Goal: Information Seeking & Learning: Learn about a topic

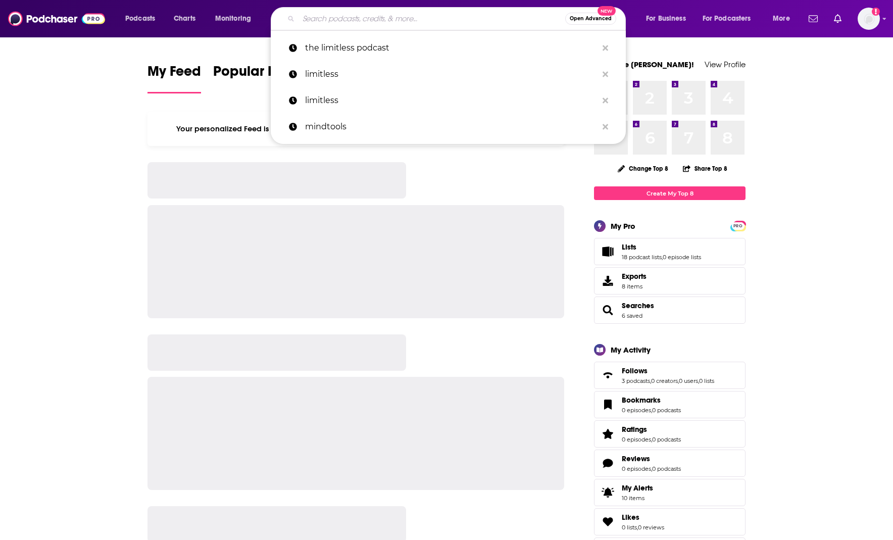
click at [327, 19] on input "Search podcasts, credits, & more..." at bounding box center [431, 19] width 267 height 16
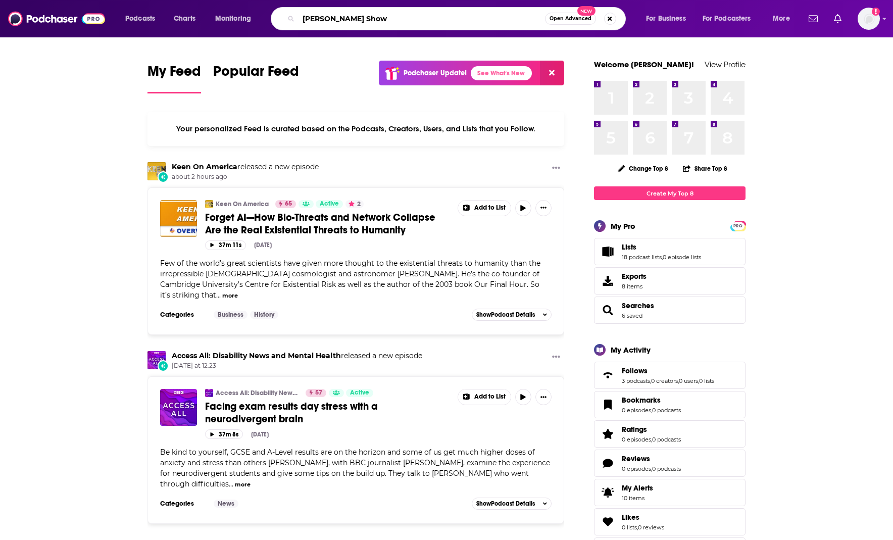
type input "[PERSON_NAME] Show"
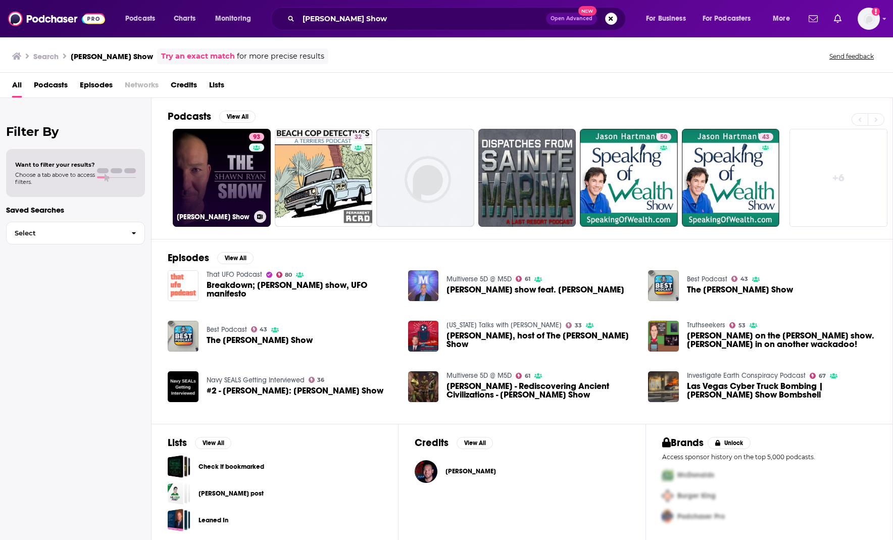
click at [226, 184] on link "93 [PERSON_NAME] Show" at bounding box center [222, 178] width 98 height 98
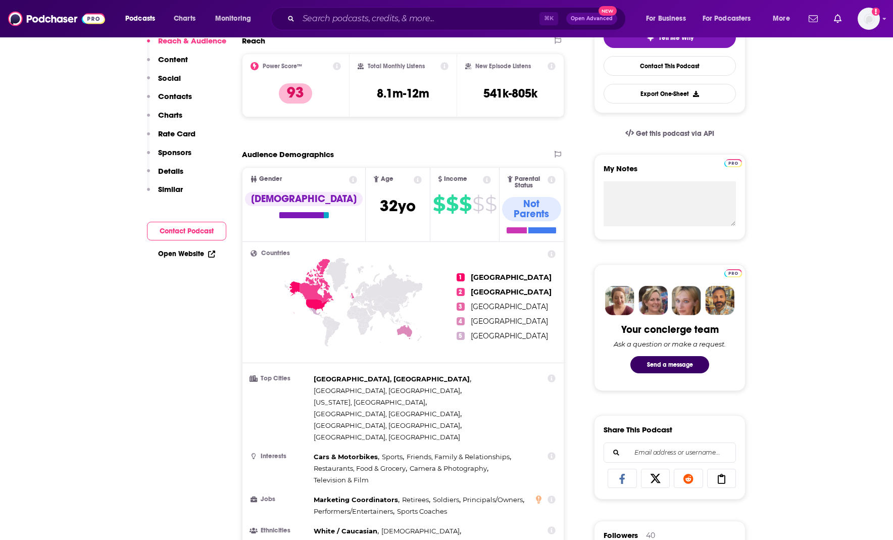
scroll to position [279, 0]
